Goal: Book appointment/travel/reservation

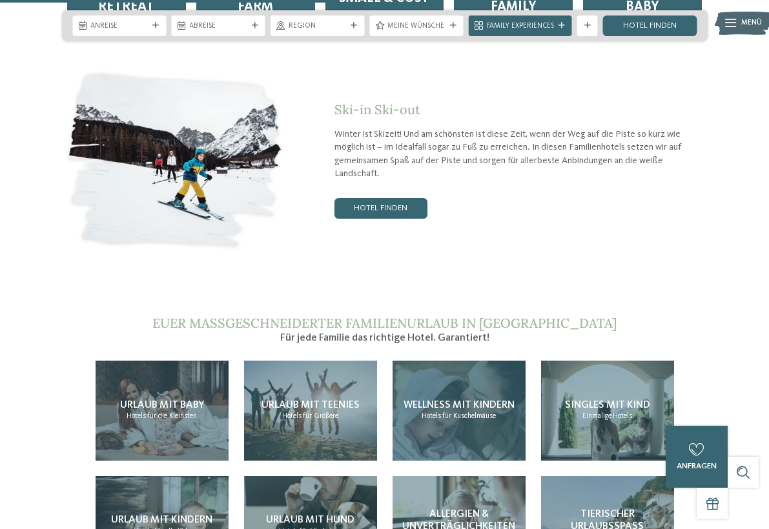
scroll to position [2174, 0]
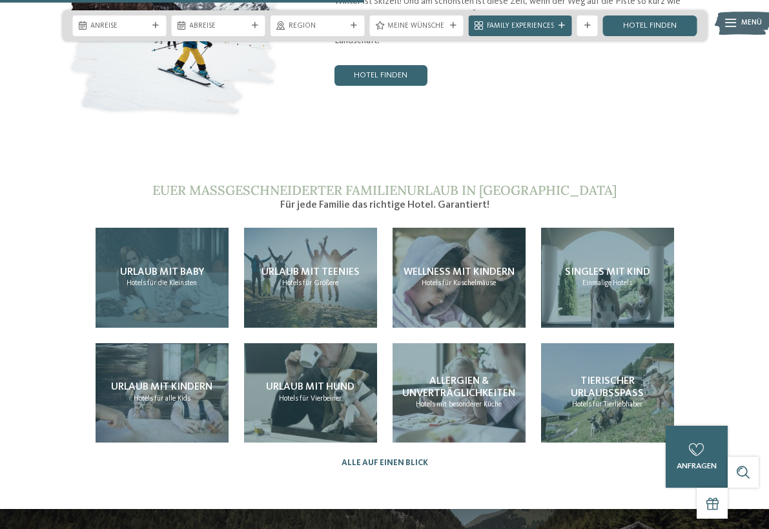
click at [165, 267] on span "Urlaub mit Baby" at bounding box center [162, 272] width 84 height 10
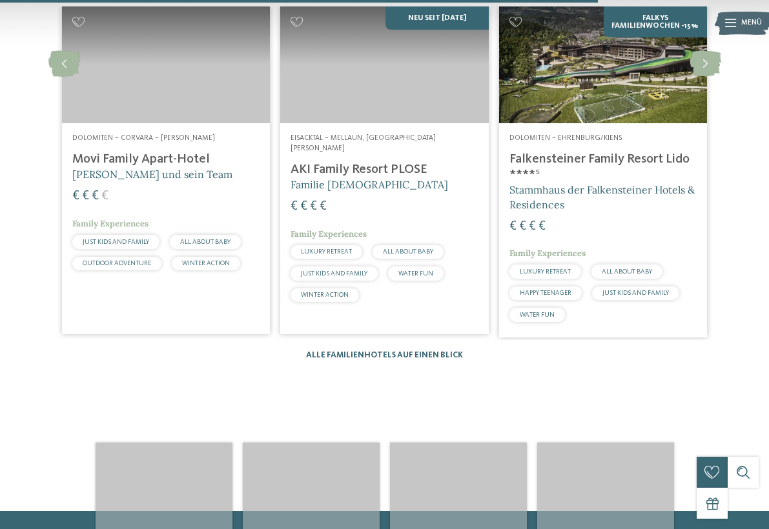
scroll to position [1865, 0]
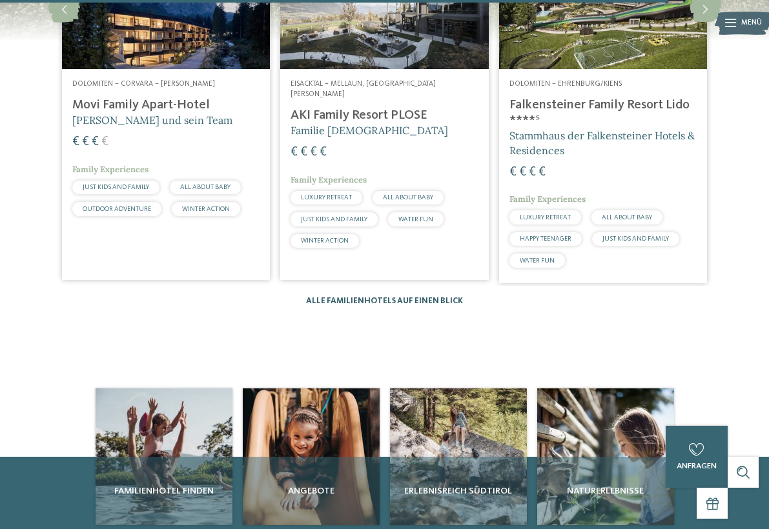
click at [436, 297] on link "Alle Familienhotels auf einen Blick" at bounding box center [384, 301] width 157 height 8
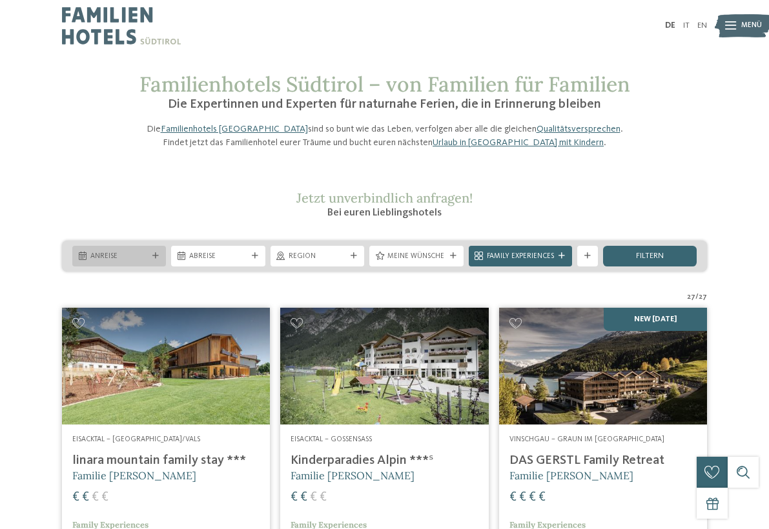
click at [147, 262] on span "Anreise" at bounding box center [118, 257] width 57 height 10
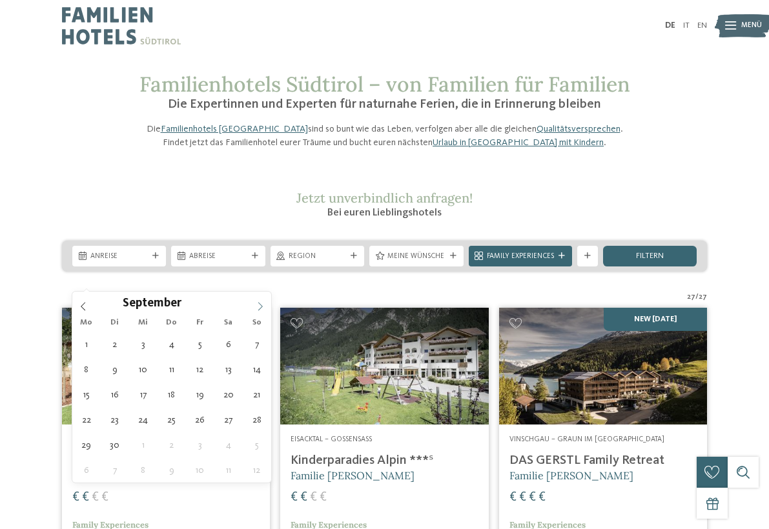
click at [258, 302] on icon at bounding box center [260, 306] width 9 height 9
type div "22.09.2025"
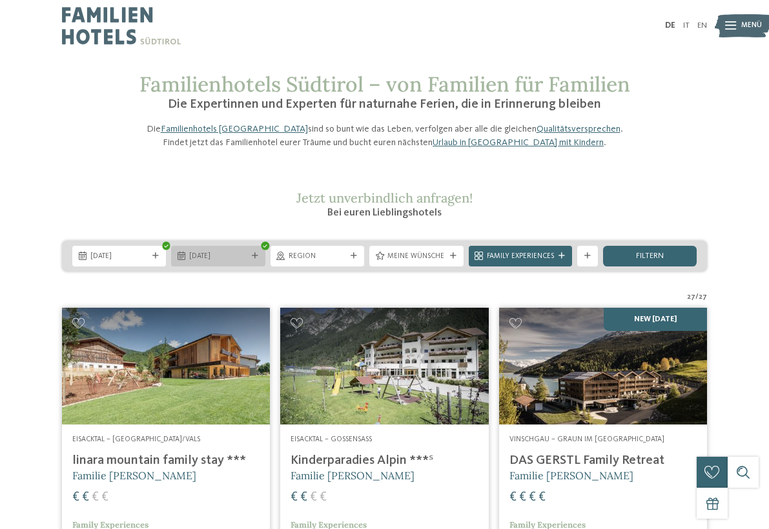
click at [228, 262] on span "23.09.2025" at bounding box center [217, 257] width 57 height 10
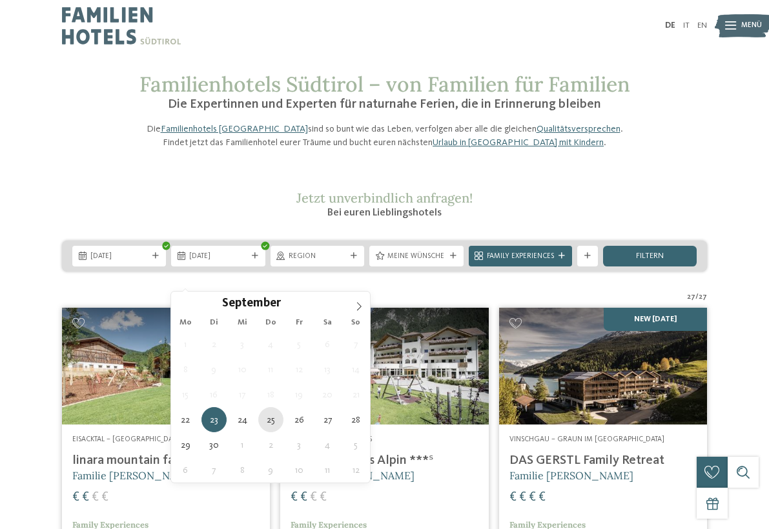
type div "25.09.2025"
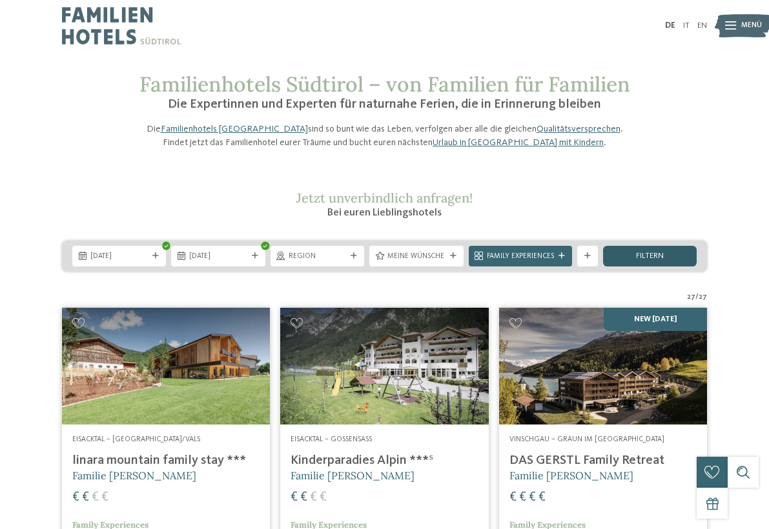
click at [622, 267] on div "filtern" at bounding box center [650, 256] width 94 height 21
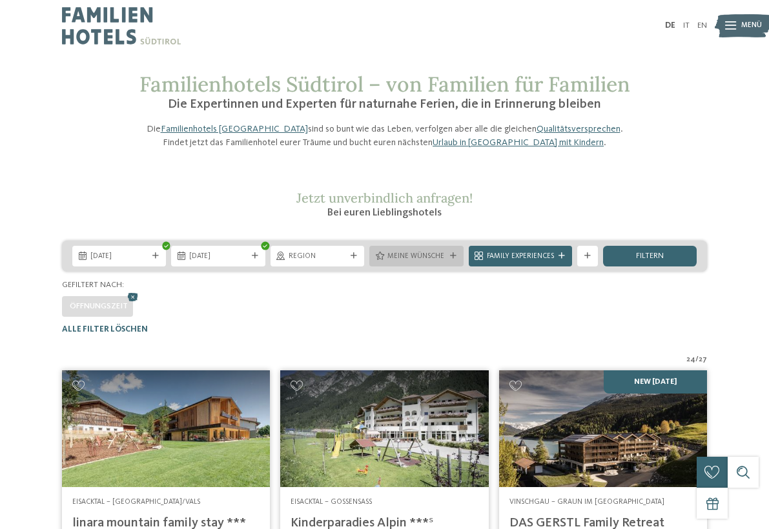
click at [447, 261] on div "Meine Wünsche" at bounding box center [416, 255] width 63 height 11
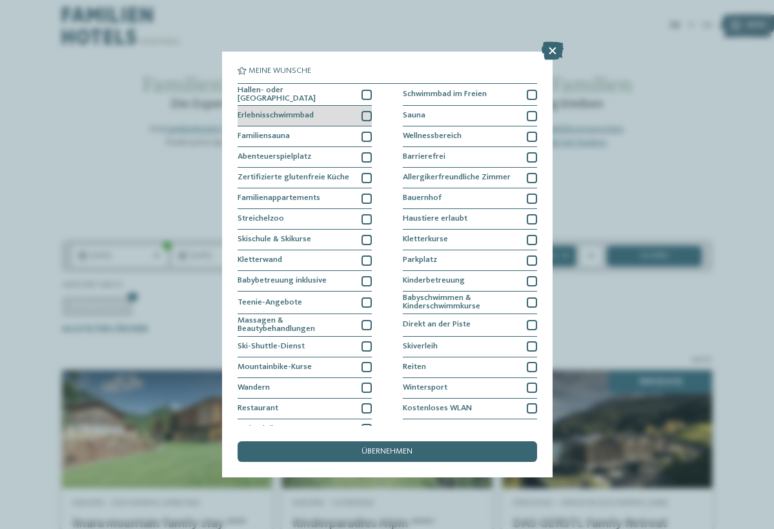
click at [362, 112] on div at bounding box center [367, 116] width 10 height 10
click at [360, 442] on div "übernehmen" at bounding box center [388, 452] width 300 height 21
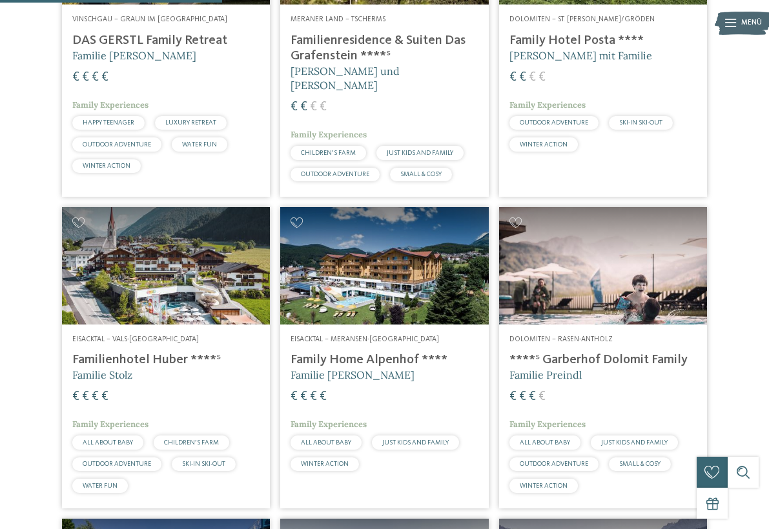
scroll to position [500, 0]
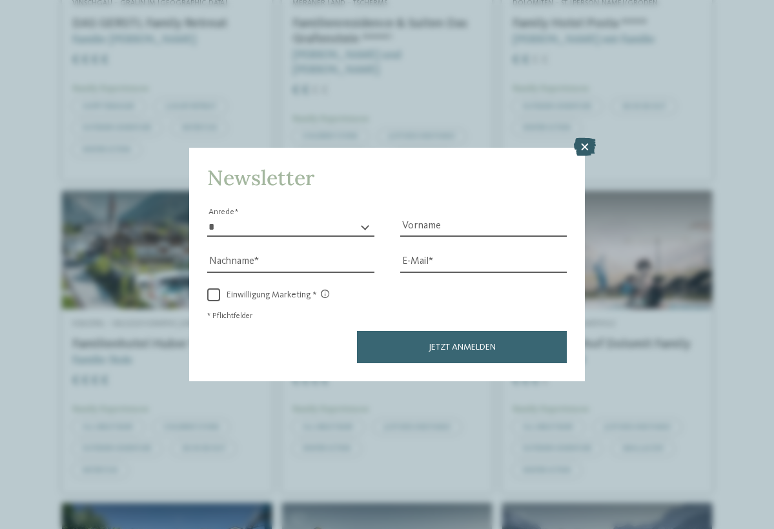
click at [589, 138] on icon at bounding box center [585, 147] width 22 height 18
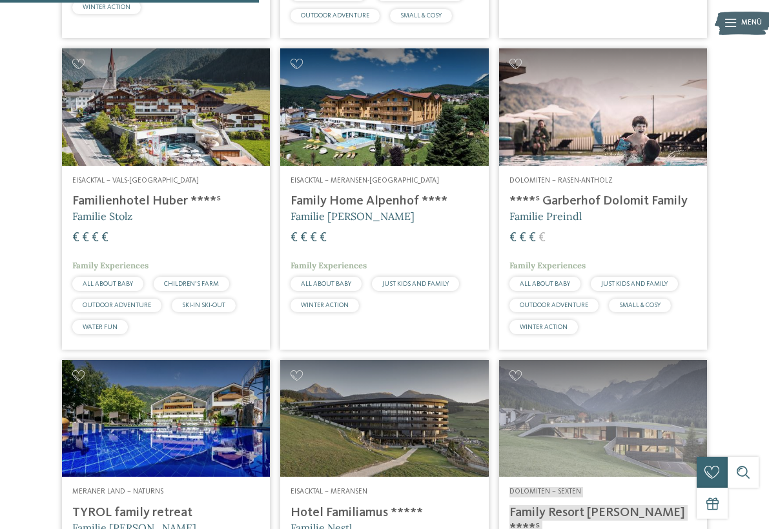
scroll to position [582, 0]
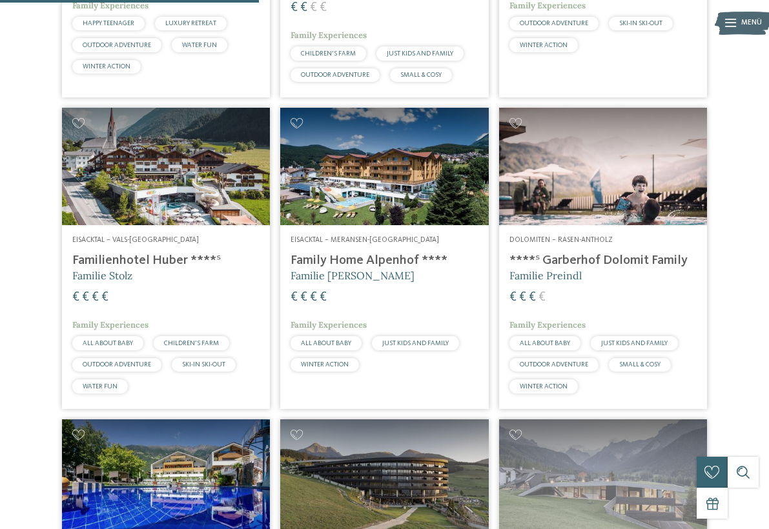
click at [409, 208] on img at bounding box center [384, 166] width 208 height 117
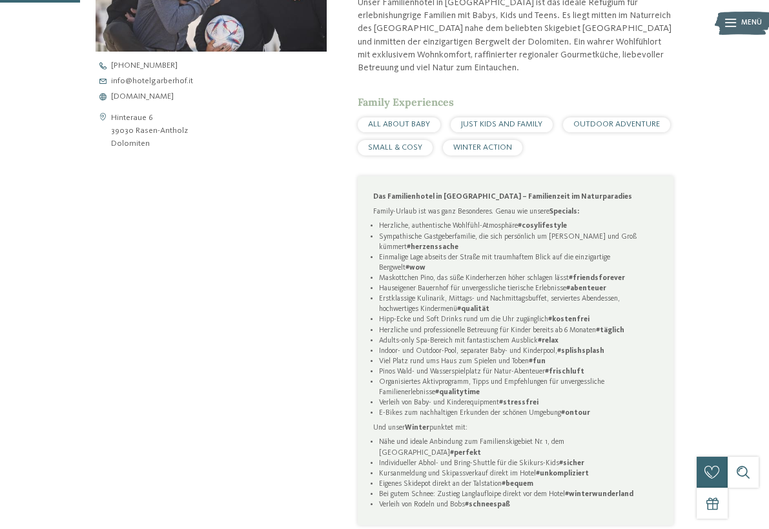
scroll to position [420, 0]
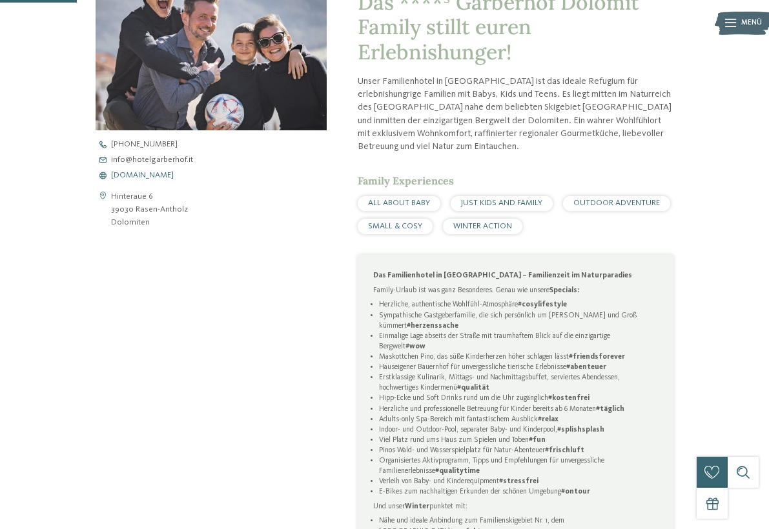
click at [172, 172] on span "www.hotelgarberhof.it" at bounding box center [142, 176] width 63 height 8
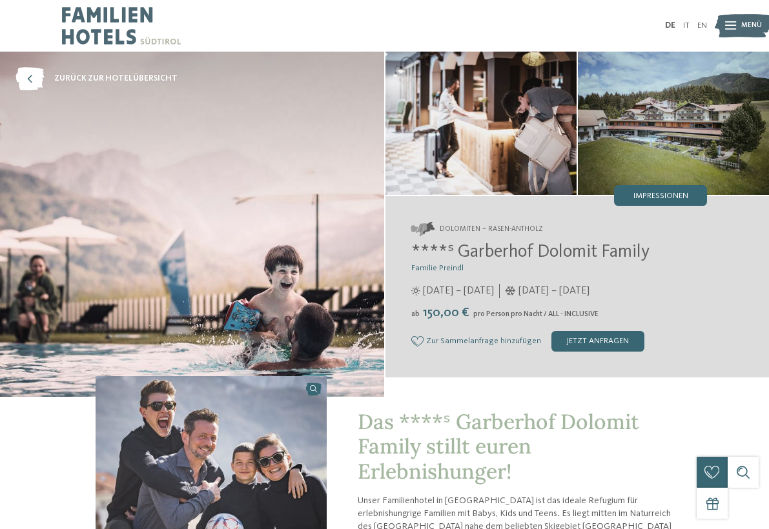
scroll to position [0, 0]
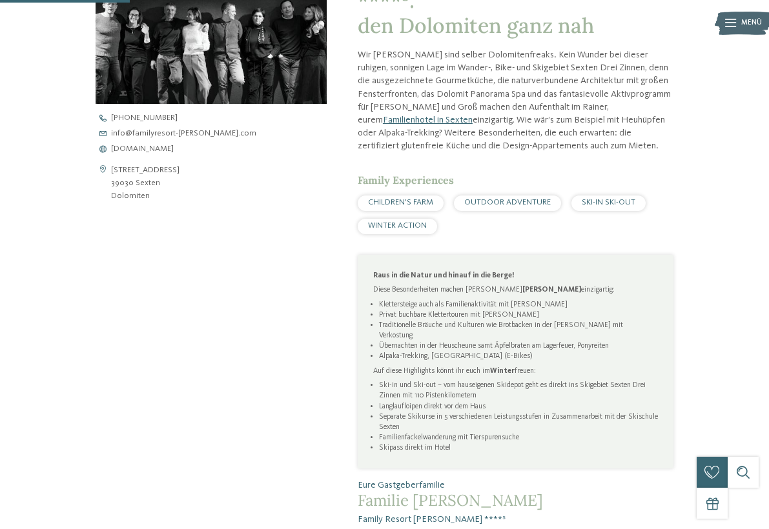
scroll to position [373, 0]
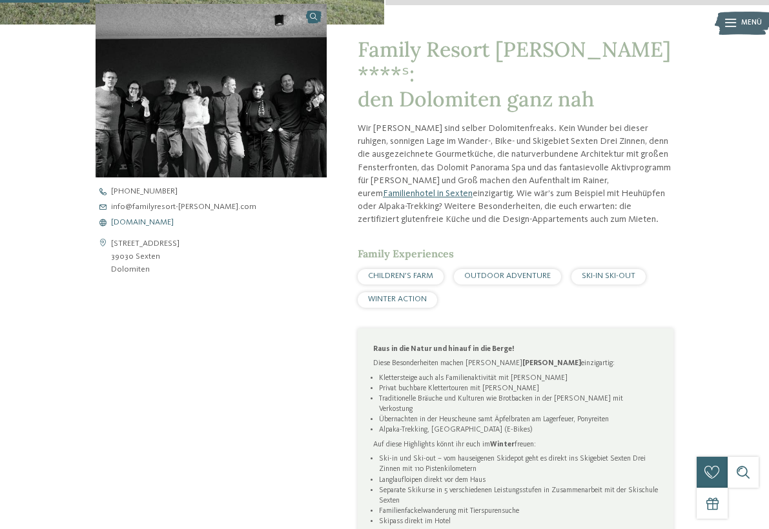
click at [159, 224] on span "[DOMAIN_NAME]" at bounding box center [142, 223] width 63 height 8
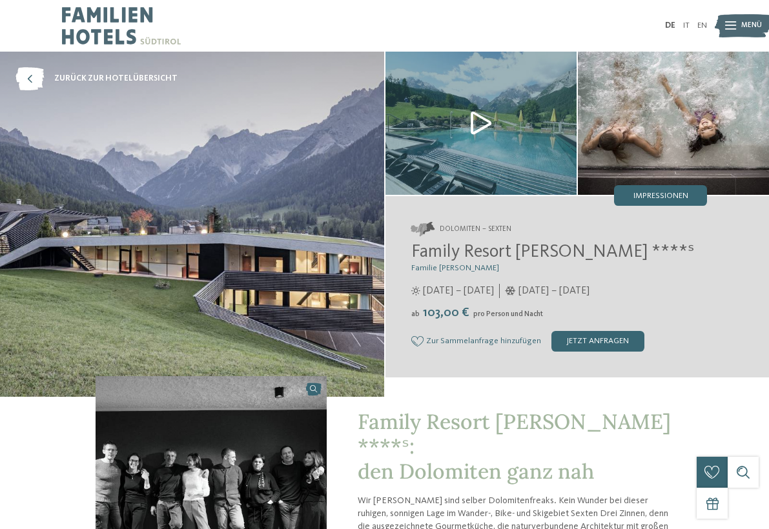
scroll to position [0, 0]
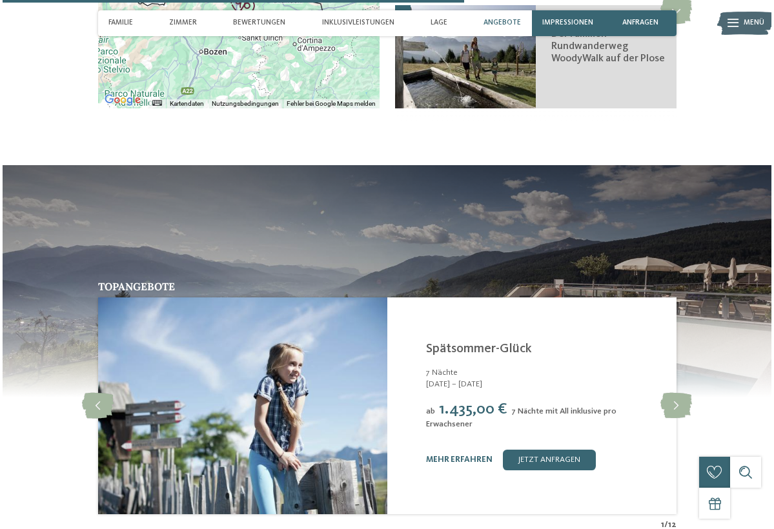
scroll to position [2094, 0]
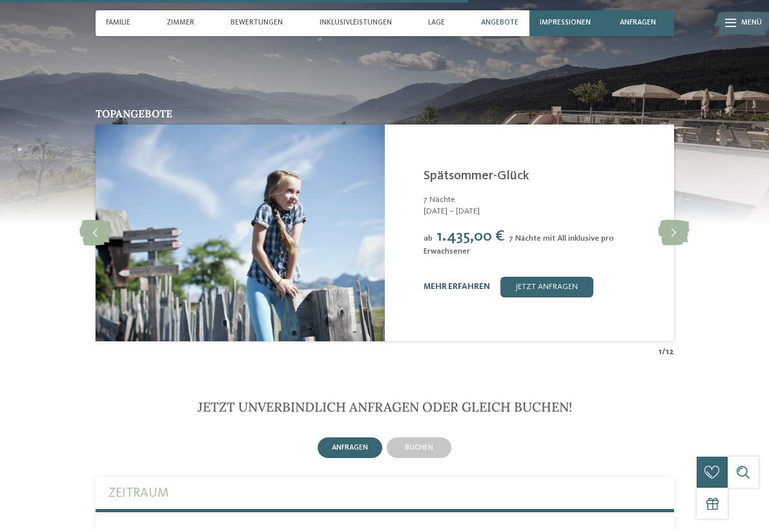
click at [469, 283] on link "mehr erfahren" at bounding box center [457, 287] width 66 height 8
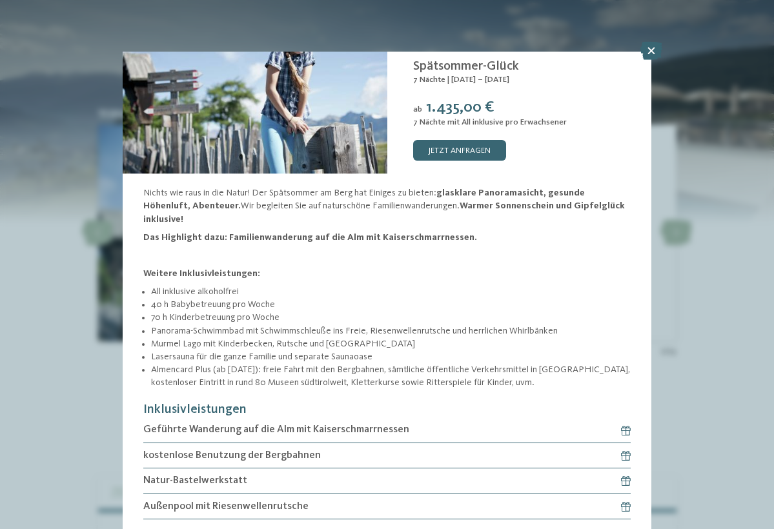
scroll to position [128, 0]
click at [625, 425] on icon at bounding box center [621, 430] width 20 height 10
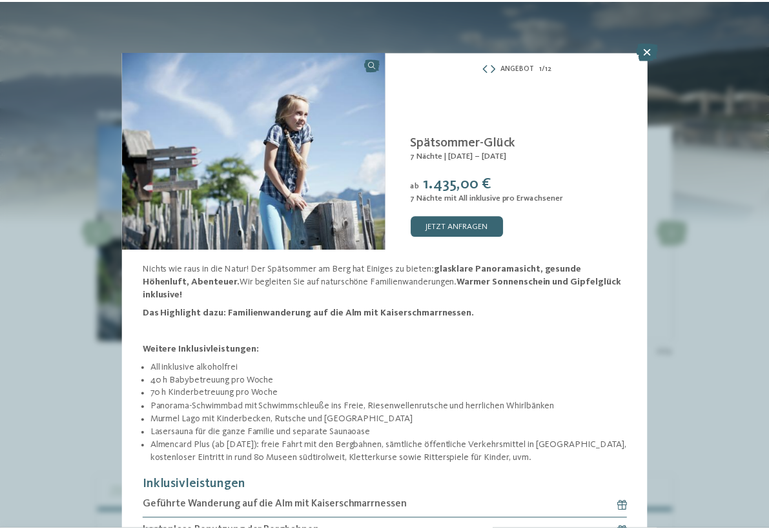
scroll to position [0, 0]
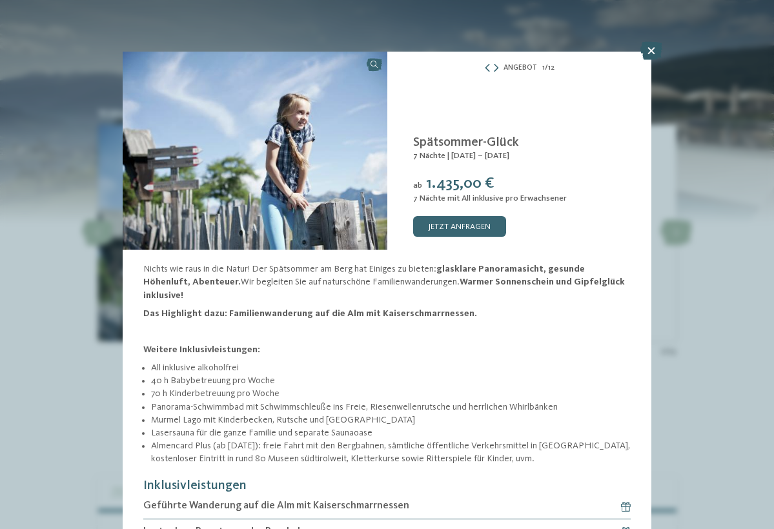
click at [660, 52] on icon at bounding box center [651, 51] width 22 height 18
